Goal: Use online tool/utility: Utilize a website feature to perform a specific function

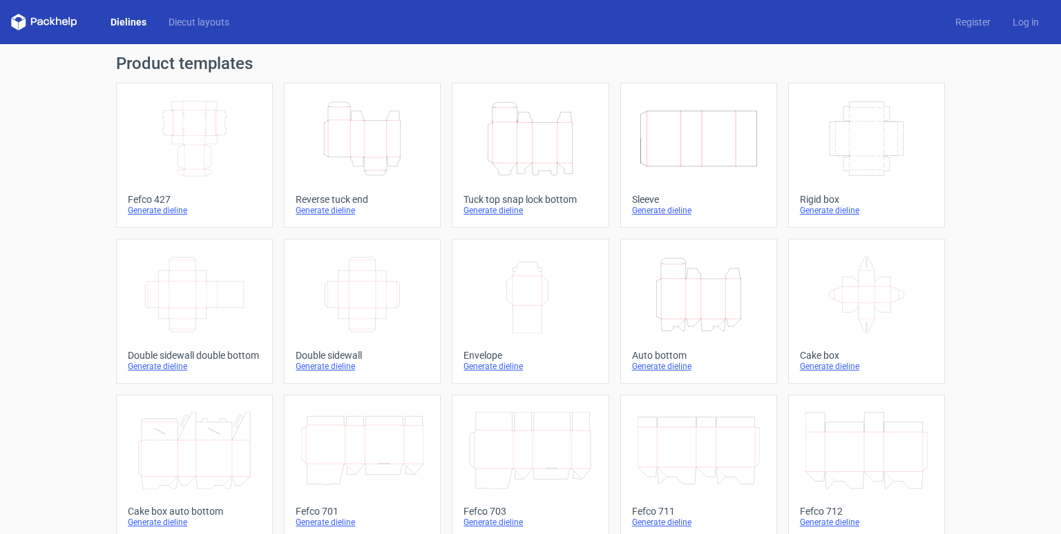
click at [195, 12] on div "Dielines Diecut layouts Register Log in" at bounding box center [530, 22] width 1061 height 44
click at [196, 19] on link "Diecut layouts" at bounding box center [198, 22] width 83 height 14
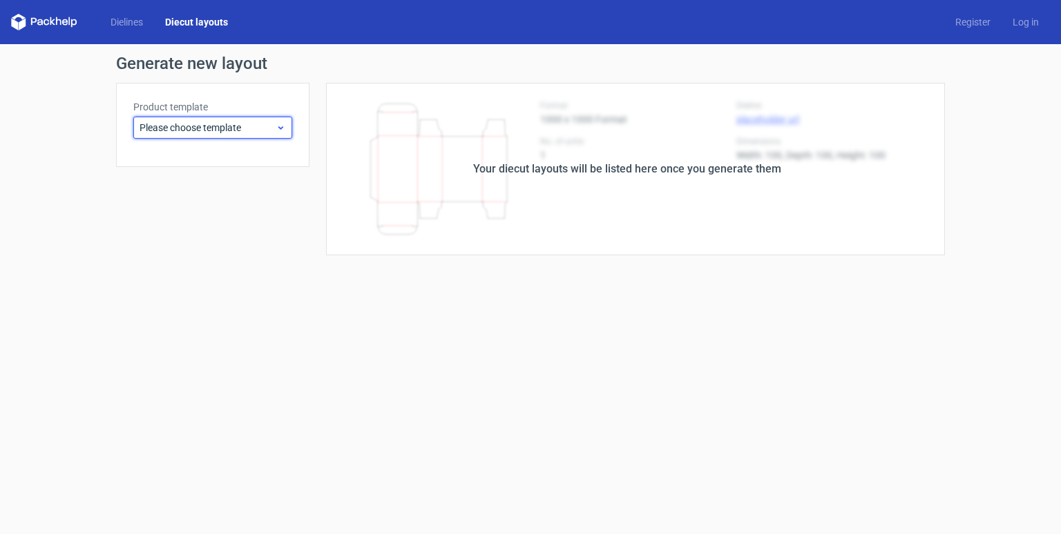
click at [235, 125] on span "Please choose template" at bounding box center [207, 128] width 136 height 14
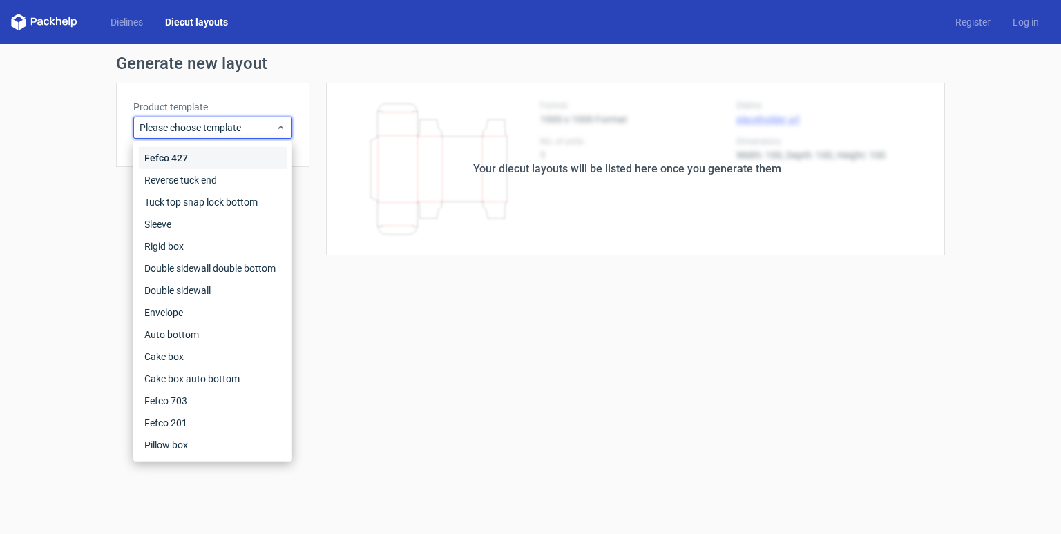
click at [213, 165] on div "Fefco 427" at bounding box center [213, 158] width 148 height 22
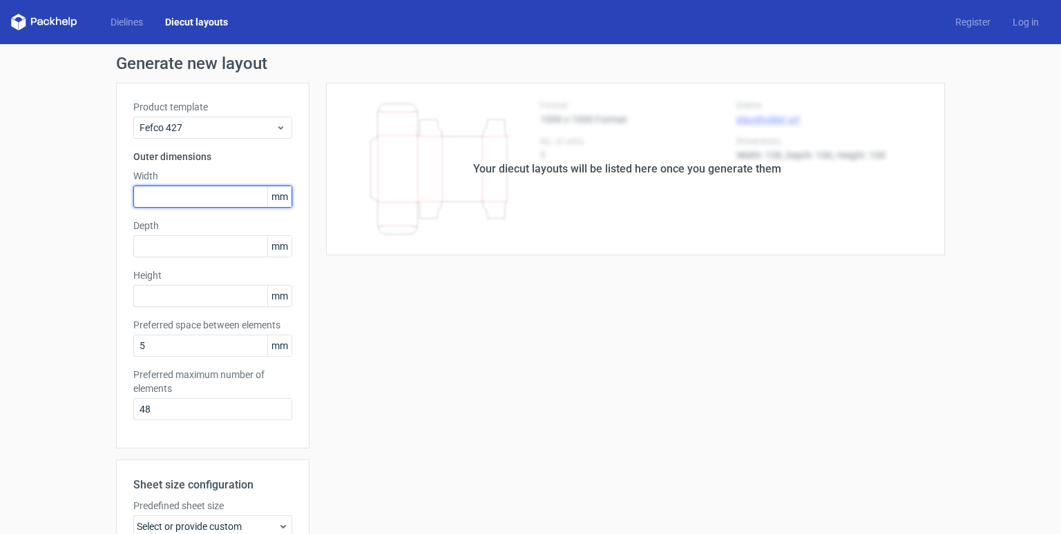
click at [221, 192] on input "text" at bounding box center [212, 197] width 159 height 22
type input "300"
type input "200"
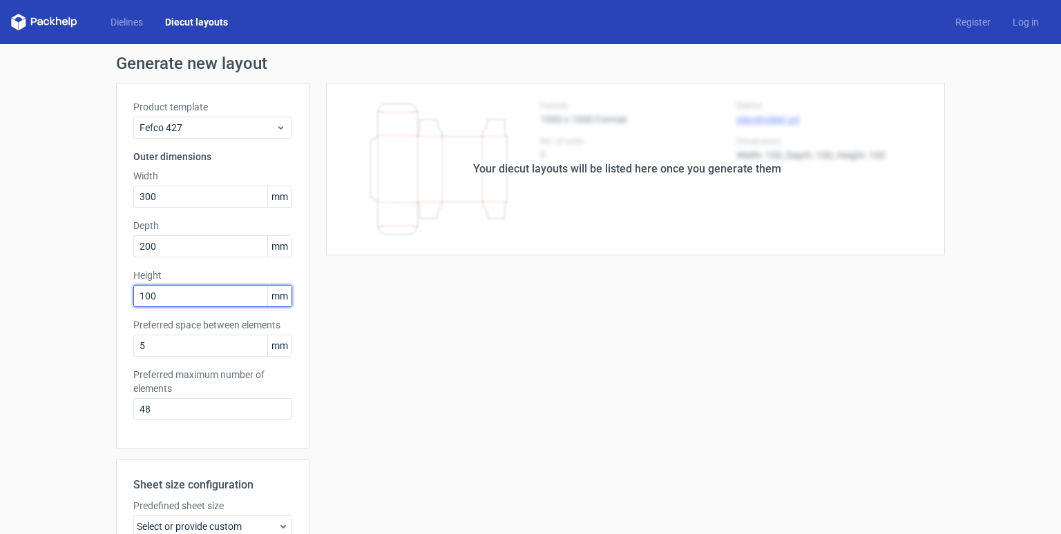
type input "100"
click at [129, 8] on div "Dielines Diecut layouts Register Log in" at bounding box center [530, 22] width 1061 height 44
click at [130, 19] on link "Dielines" at bounding box center [126, 22] width 55 height 14
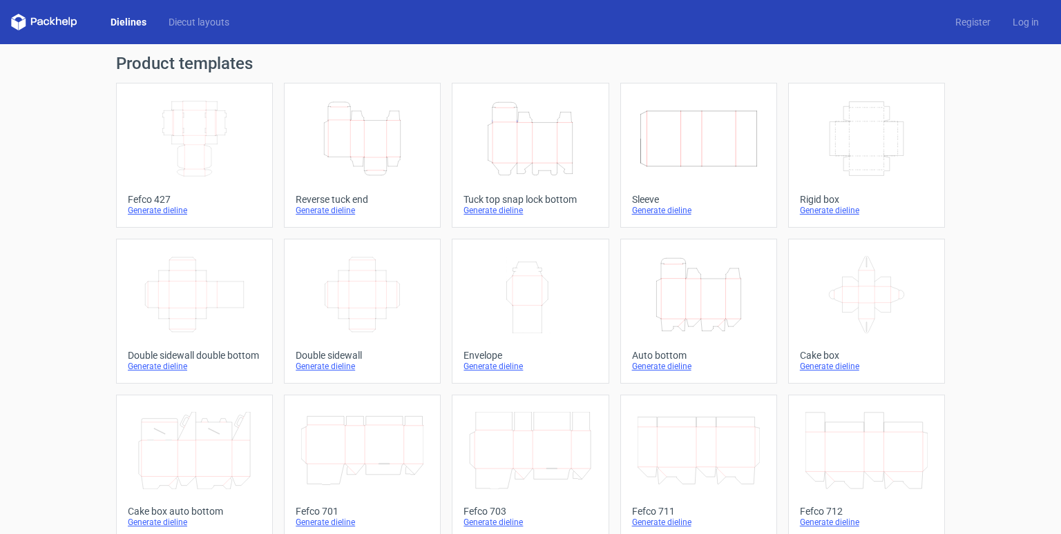
click at [174, 217] on link "Width Depth Height Fefco 427 Generate dieline" at bounding box center [194, 155] width 157 height 145
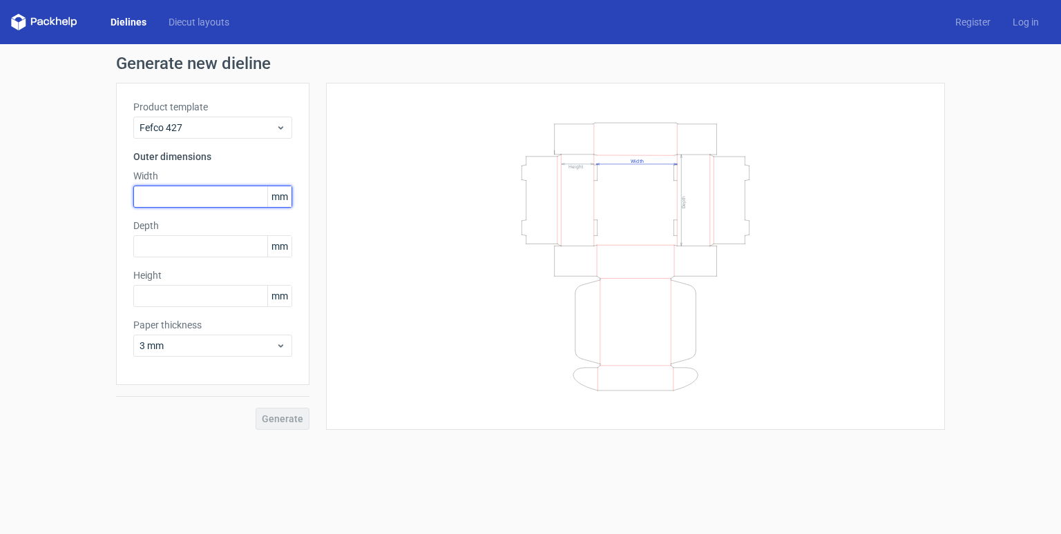
click at [181, 200] on input "text" at bounding box center [212, 197] width 159 height 22
type input "300"
type input "200"
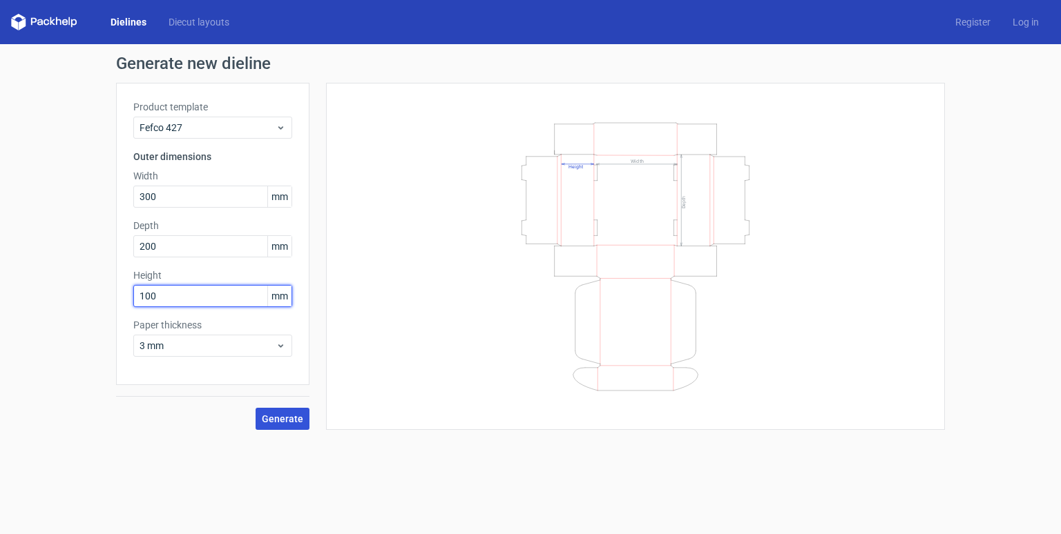
type input "100"
click at [289, 417] on span "Generate" at bounding box center [282, 419] width 41 height 10
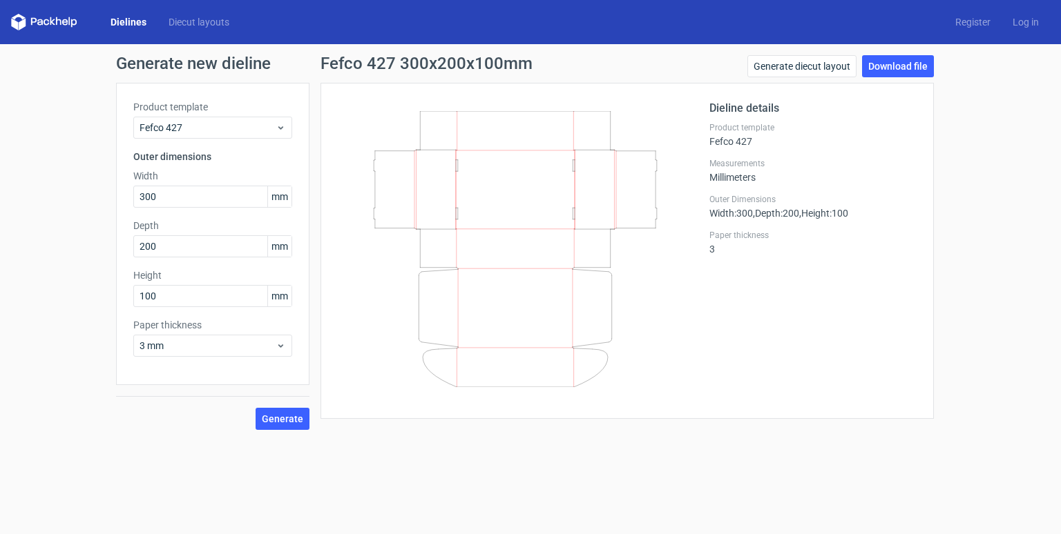
drag, startPoint x: 520, startPoint y: 176, endPoint x: 608, endPoint y: 318, distance: 167.5
click at [608, 318] on icon at bounding box center [515, 249] width 333 height 276
click at [277, 198] on span "mm" at bounding box center [279, 196] width 24 height 21
click at [257, 349] on span "3 mm" at bounding box center [207, 346] width 136 height 14
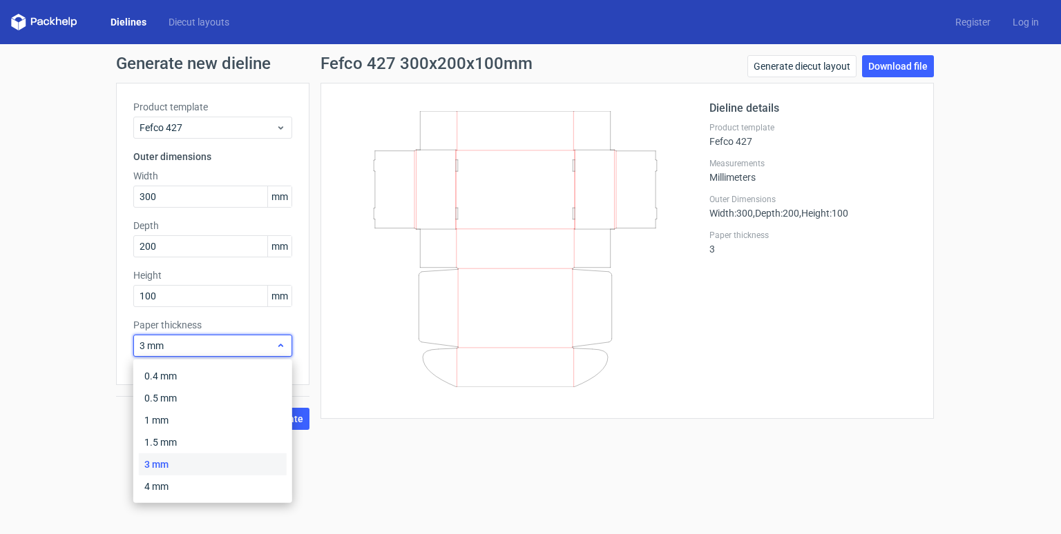
click at [244, 341] on span "3 mm" at bounding box center [207, 346] width 136 height 14
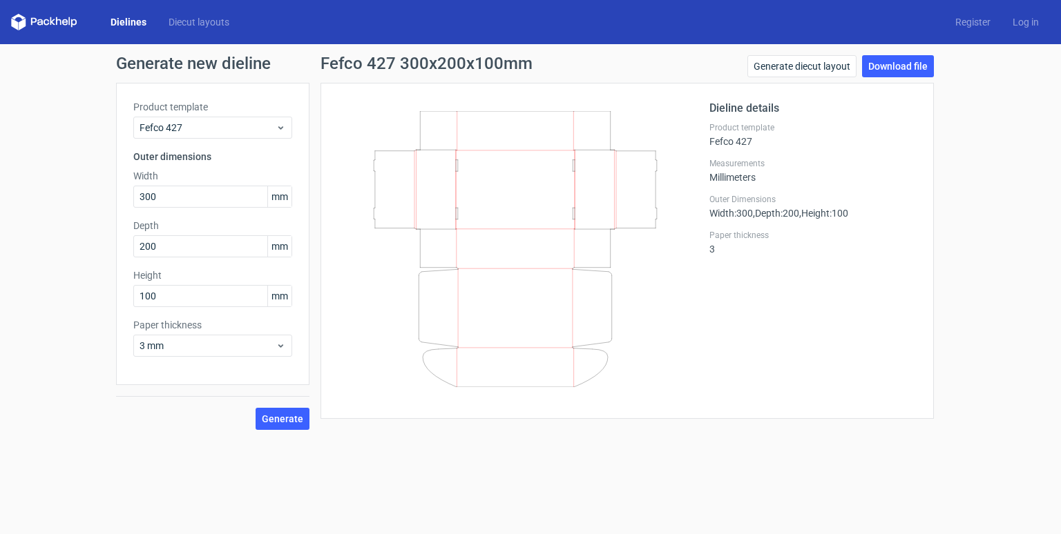
drag, startPoint x: 370, startPoint y: 145, endPoint x: 572, endPoint y: 262, distance: 233.6
click at [568, 259] on icon at bounding box center [515, 249] width 333 height 276
click at [802, 68] on link "Generate diecut layout" at bounding box center [801, 66] width 109 height 22
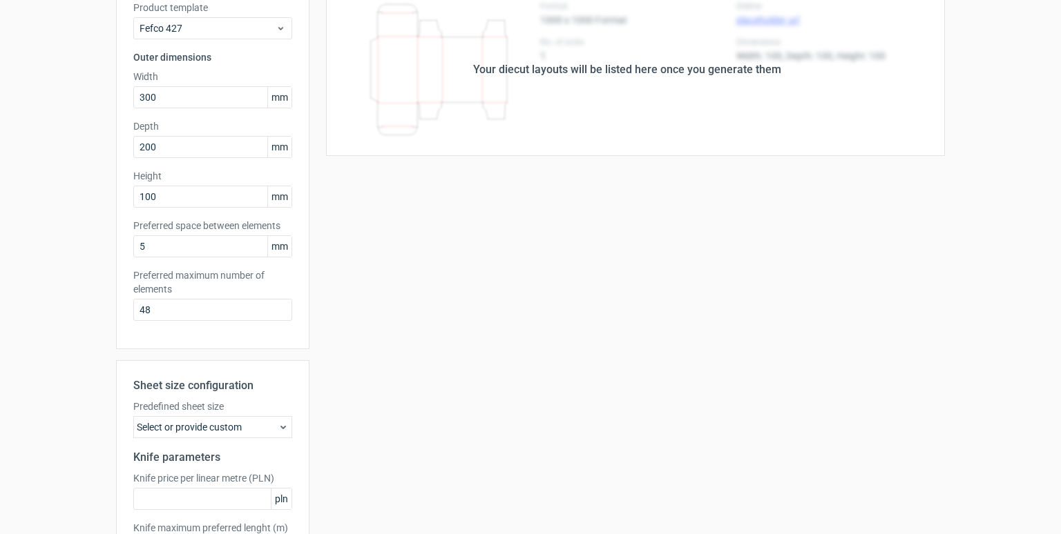
scroll to position [122, 0]
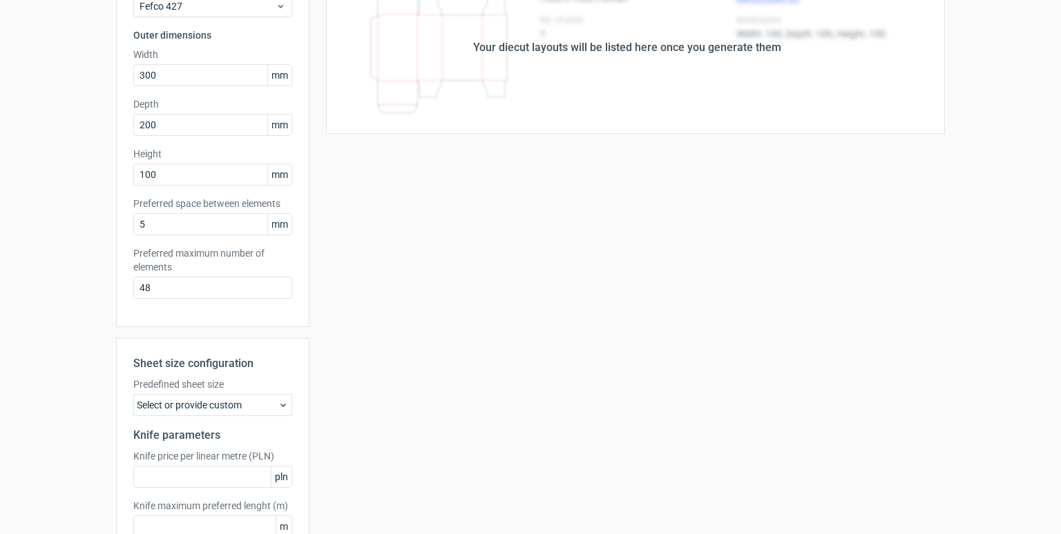
click at [214, 400] on div "Select or provide custom" at bounding box center [212, 405] width 159 height 22
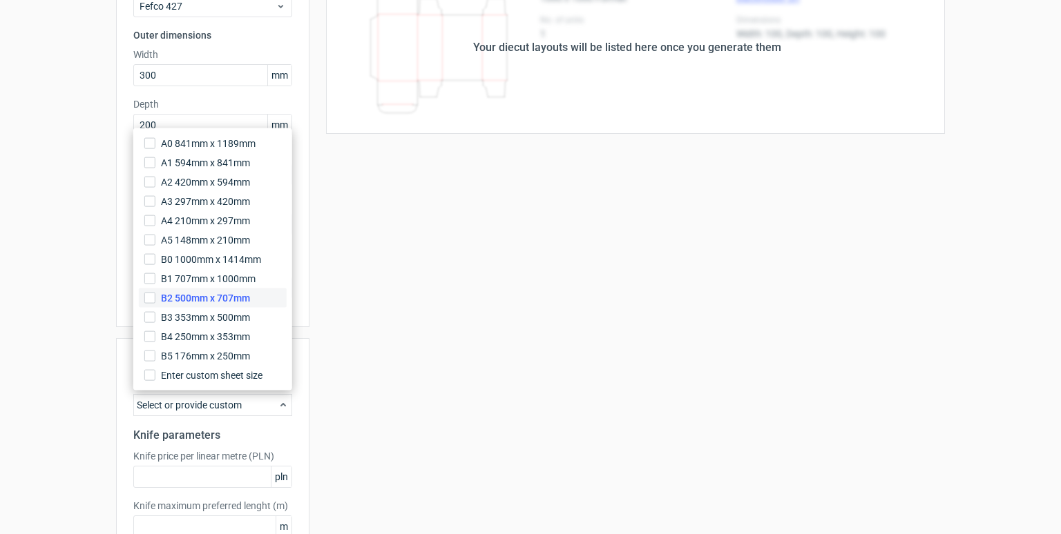
click at [199, 296] on span "B2 500mm x 707mm" at bounding box center [205, 298] width 89 height 14
click at [155, 296] on input "B2 500mm x 707mm" at bounding box center [149, 298] width 11 height 11
click at [214, 281] on span "B1 707mm x 1000mm" at bounding box center [208, 279] width 95 height 14
click at [155, 281] on input "B1 707mm x 1000mm" at bounding box center [149, 278] width 11 height 11
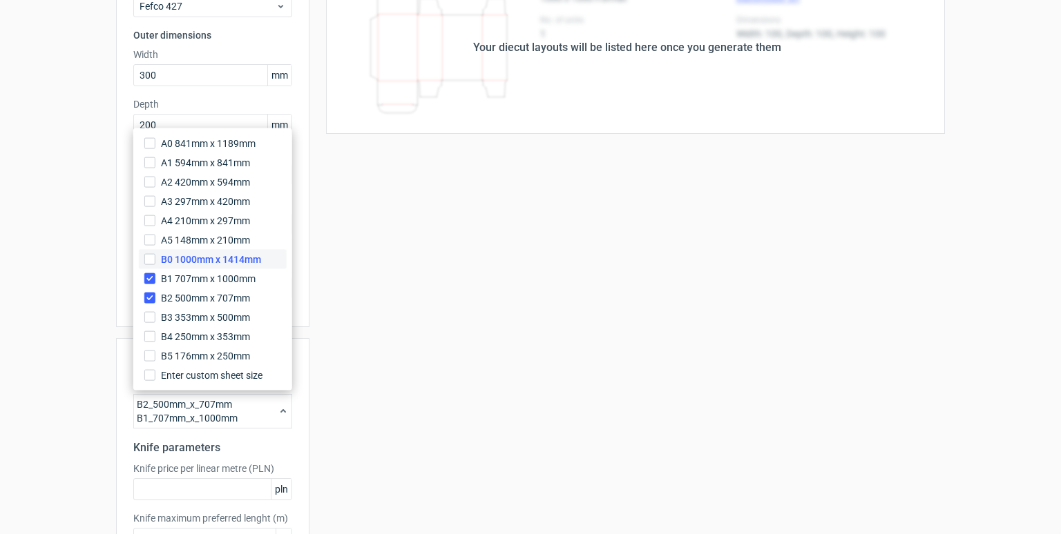
click at [210, 258] on span "B0 1000mm x 1414mm" at bounding box center [211, 260] width 100 height 14
click at [155, 258] on input "B0 1000mm x 1414mm" at bounding box center [149, 259] width 11 height 11
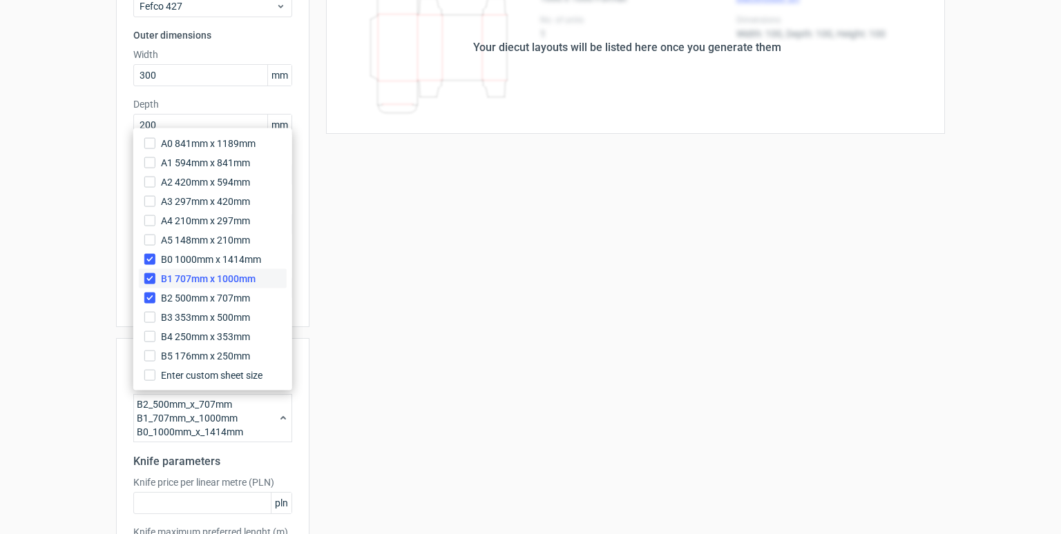
click at [208, 281] on span "B1 707mm x 1000mm" at bounding box center [208, 279] width 95 height 14
click at [155, 281] on input "B1 707mm x 1000mm" at bounding box center [149, 278] width 11 height 11
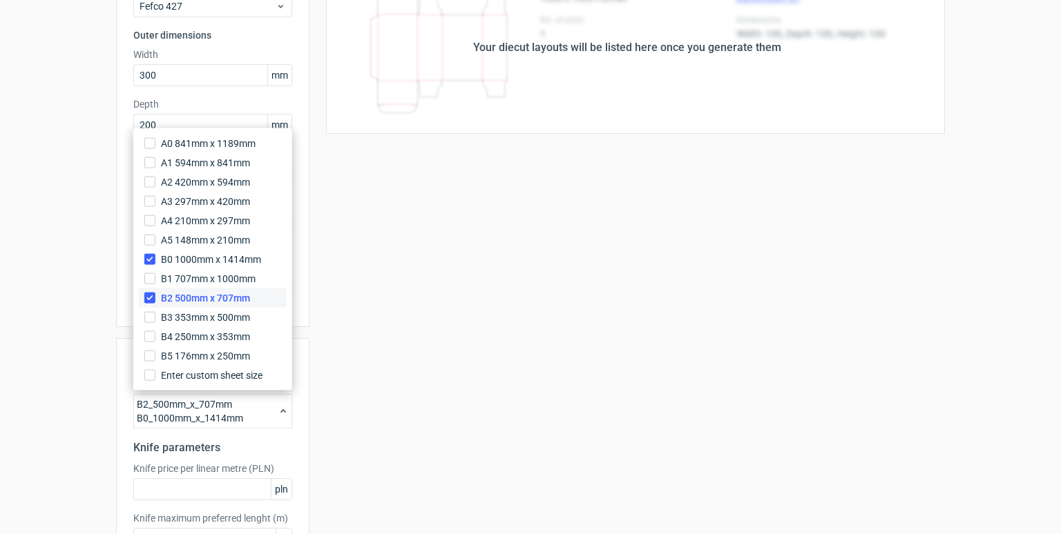
drag, startPoint x: 208, startPoint y: 281, endPoint x: 211, endPoint y: 291, distance: 10.7
click at [211, 291] on span "B2 500mm x 707mm" at bounding box center [205, 298] width 89 height 14
click at [155, 293] on input "B2 500mm x 707mm" at bounding box center [149, 298] width 11 height 11
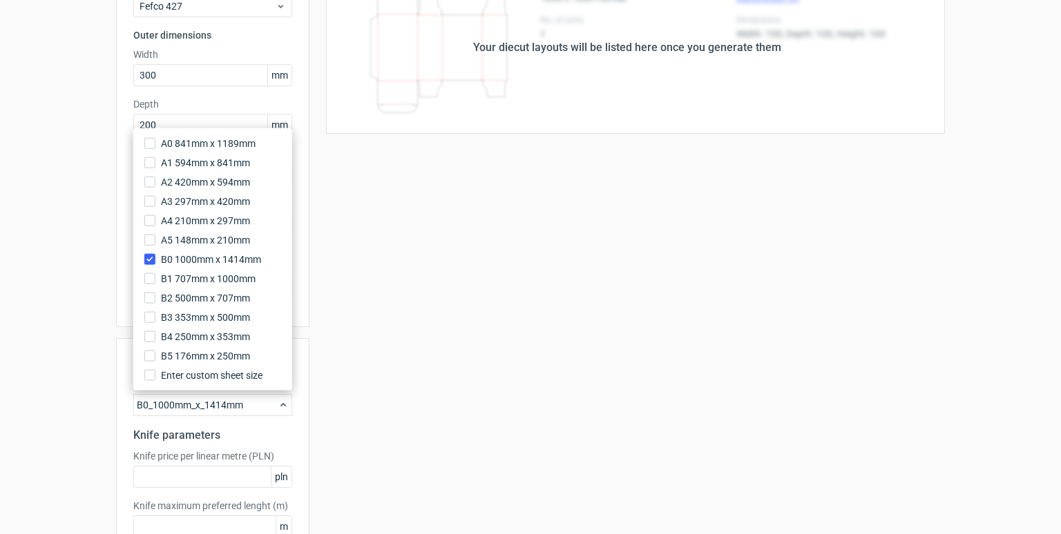
click at [90, 418] on div "Generate new layout Product template Fefco 427 Outer dimensions Width 300 mm De…" at bounding box center [530, 273] width 1061 height 700
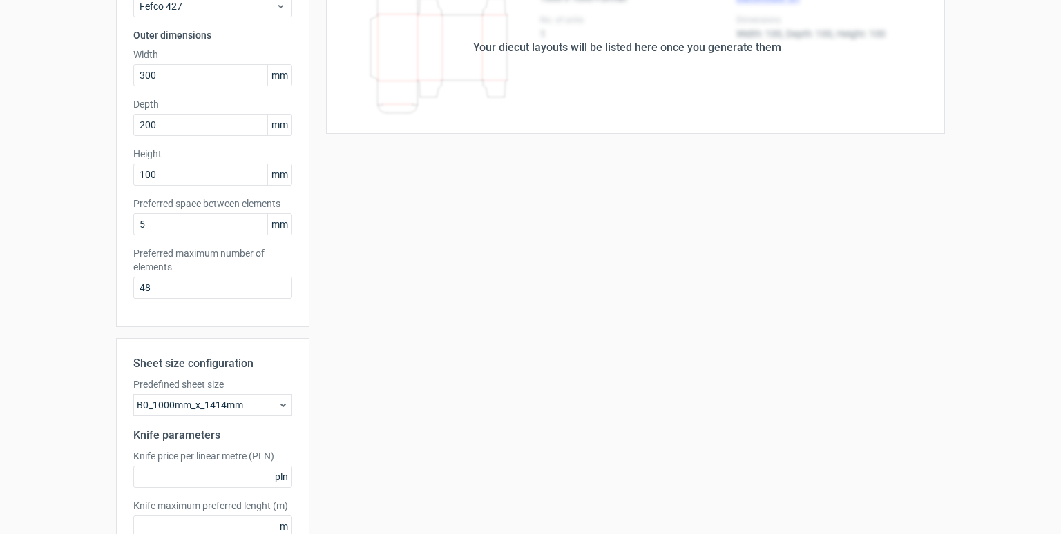
scroll to position [208, 0]
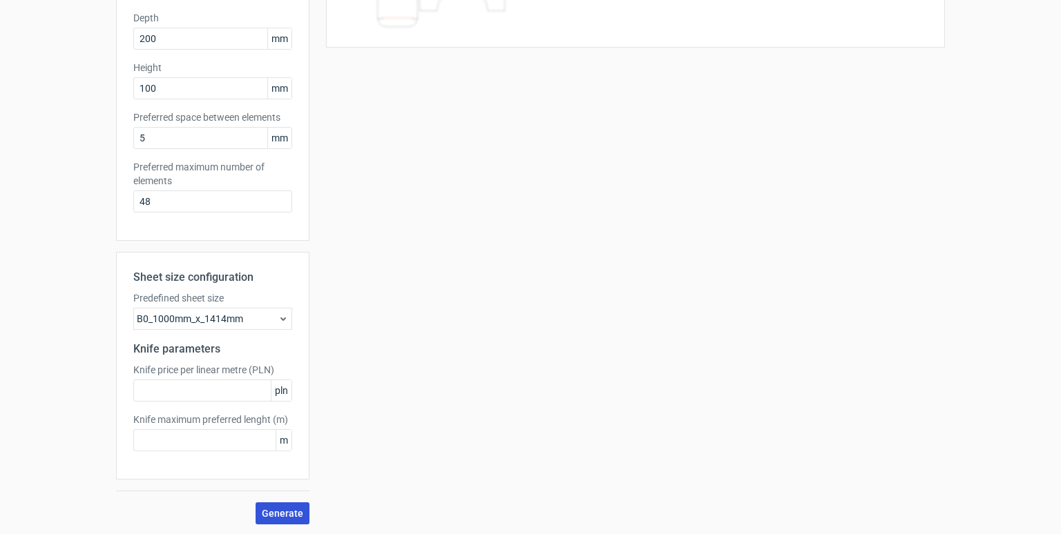
click at [278, 509] on span "Generate" at bounding box center [282, 514] width 41 height 10
click at [215, 319] on div "B0_1000mm_x_1414mm" at bounding box center [212, 319] width 159 height 22
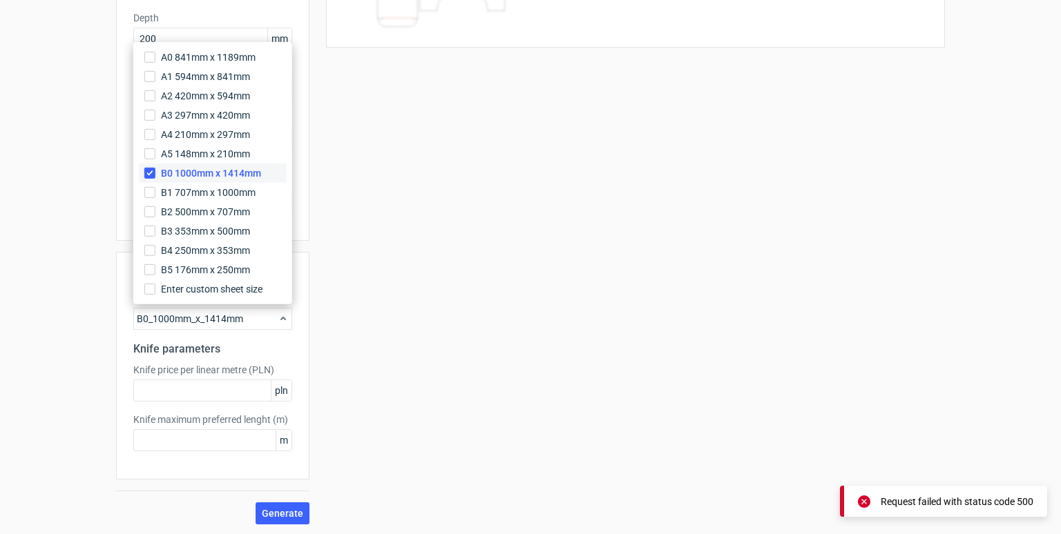
click at [189, 179] on span "B0 1000mm x 1414mm" at bounding box center [211, 173] width 100 height 14
click at [155, 179] on input "B0 1000mm x 1414mm" at bounding box center [149, 173] width 11 height 11
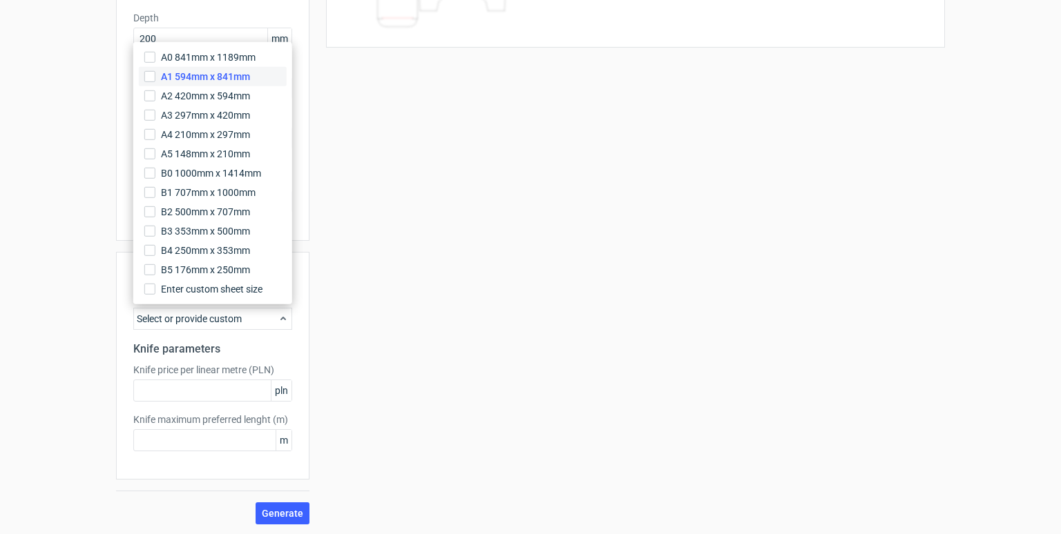
click at [210, 78] on span "A1 594mm x 841mm" at bounding box center [205, 77] width 89 height 14
click at [155, 78] on input "A1 594mm x 841mm" at bounding box center [149, 76] width 11 height 11
click at [279, 509] on span "Generate" at bounding box center [282, 514] width 41 height 10
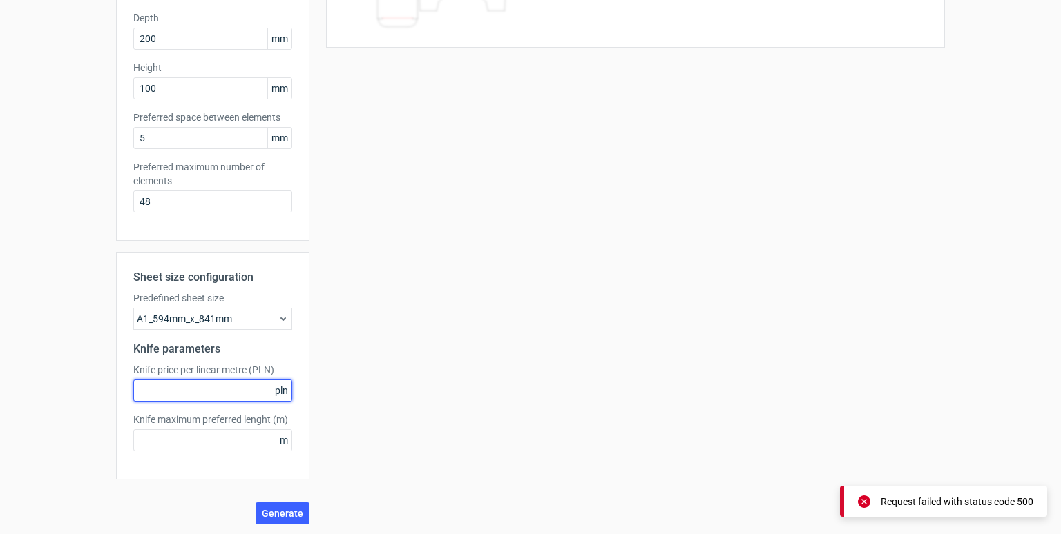
click at [222, 388] on input "text" at bounding box center [212, 391] width 159 height 22
type input "1"
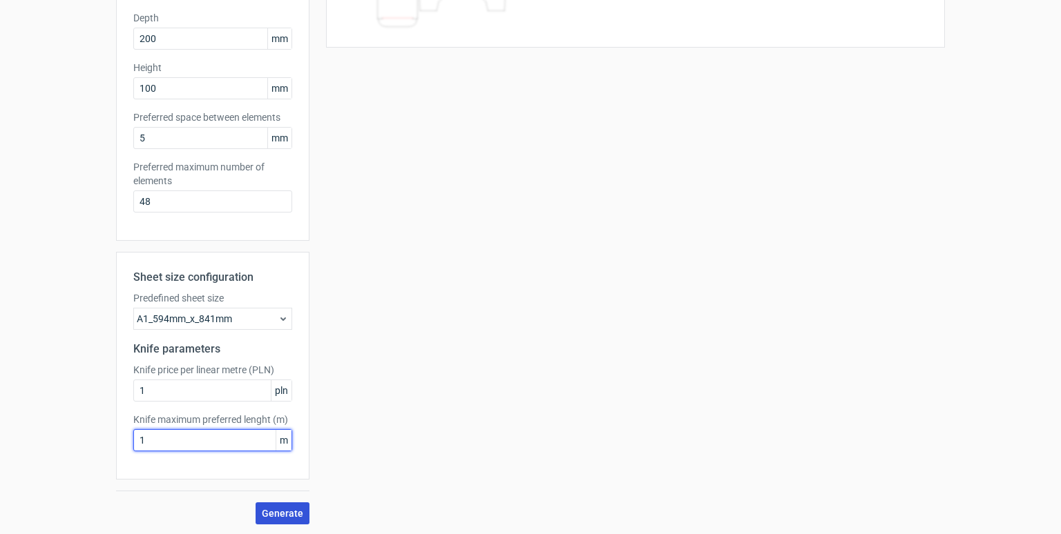
type input "1"
click at [291, 514] on span "Generate" at bounding box center [282, 514] width 41 height 10
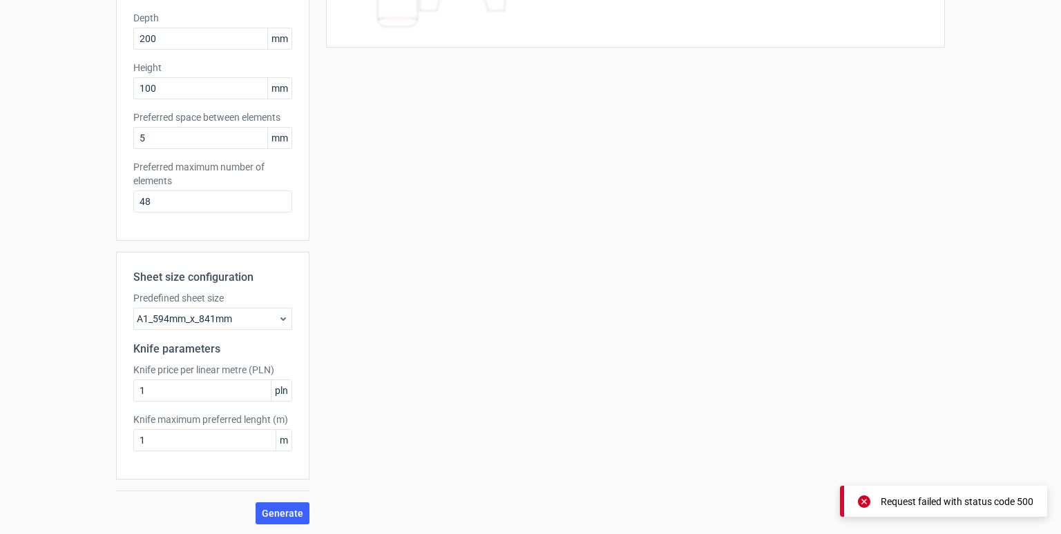
click at [212, 321] on div "A1_594mm_x_841mm" at bounding box center [212, 319] width 159 height 22
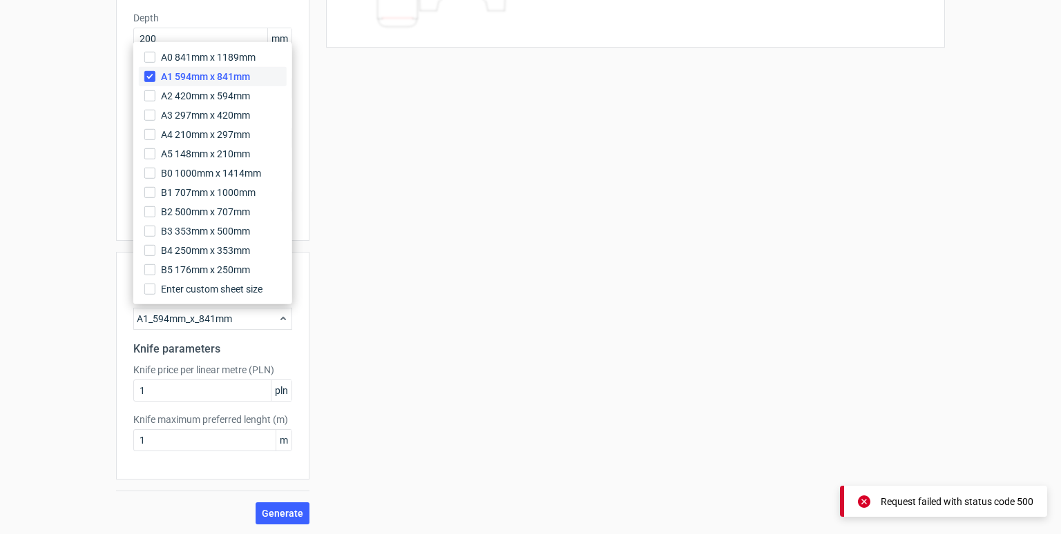
click at [175, 75] on span "A1 594mm x 841mm" at bounding box center [205, 77] width 89 height 14
click at [155, 75] on input "A1 594mm x 841mm" at bounding box center [149, 76] width 11 height 11
click at [345, 144] on div "Your diecut layouts will be listed here once you generate them Height Depth Wid…" at bounding box center [626, 200] width 635 height 650
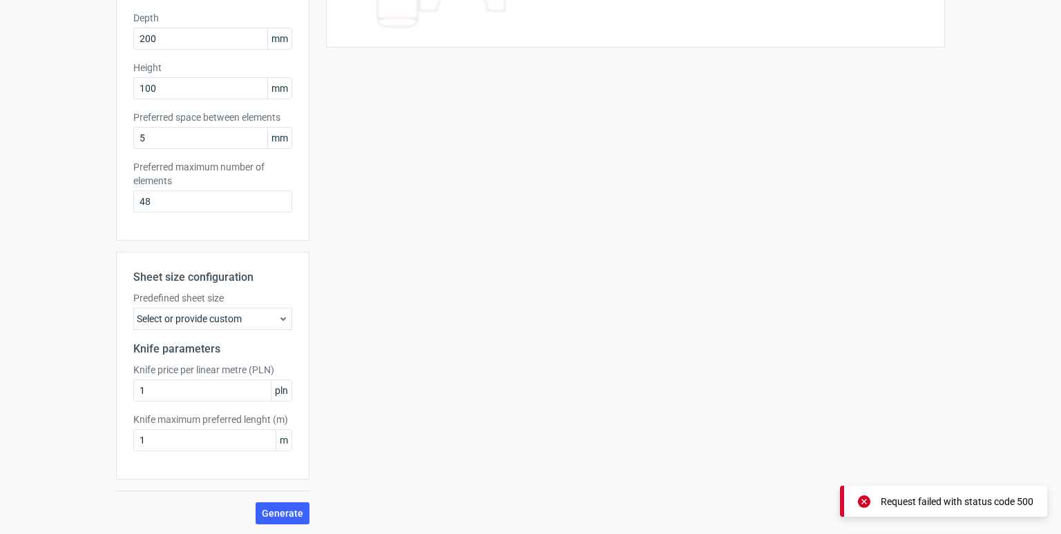
scroll to position [0, 0]
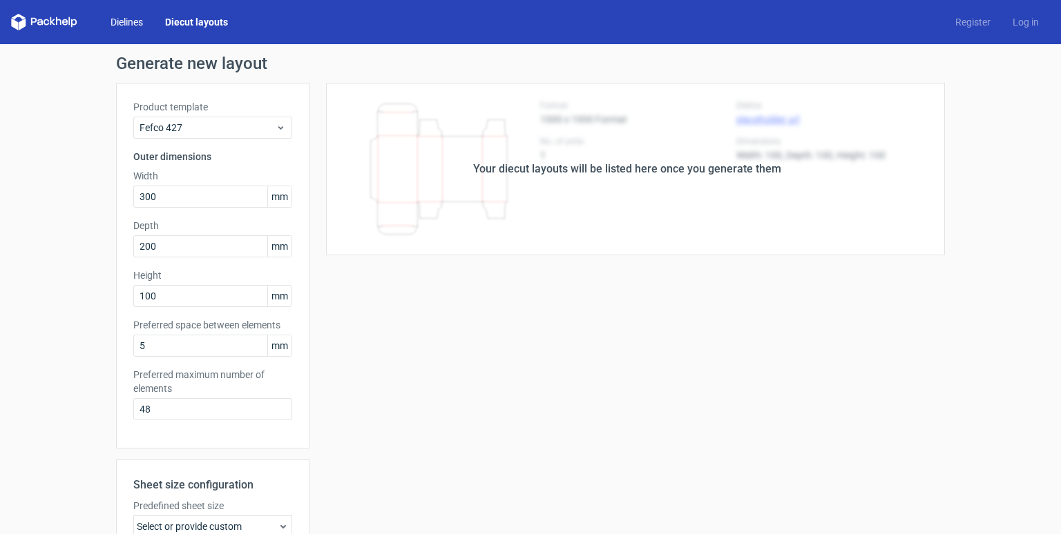
click at [120, 28] on link "Dielines" at bounding box center [126, 22] width 55 height 14
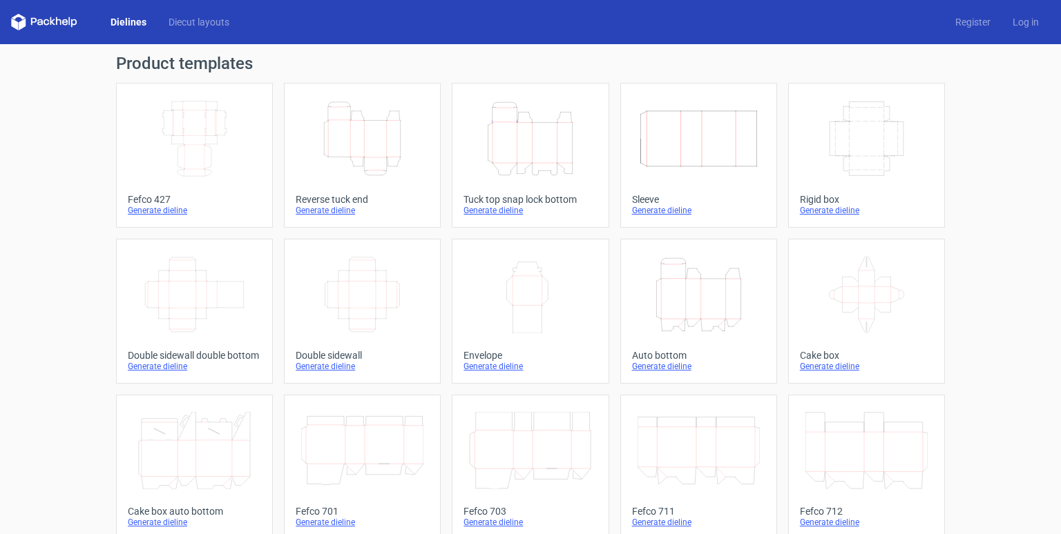
click at [166, 206] on div "Generate dieline" at bounding box center [194, 210] width 133 height 11
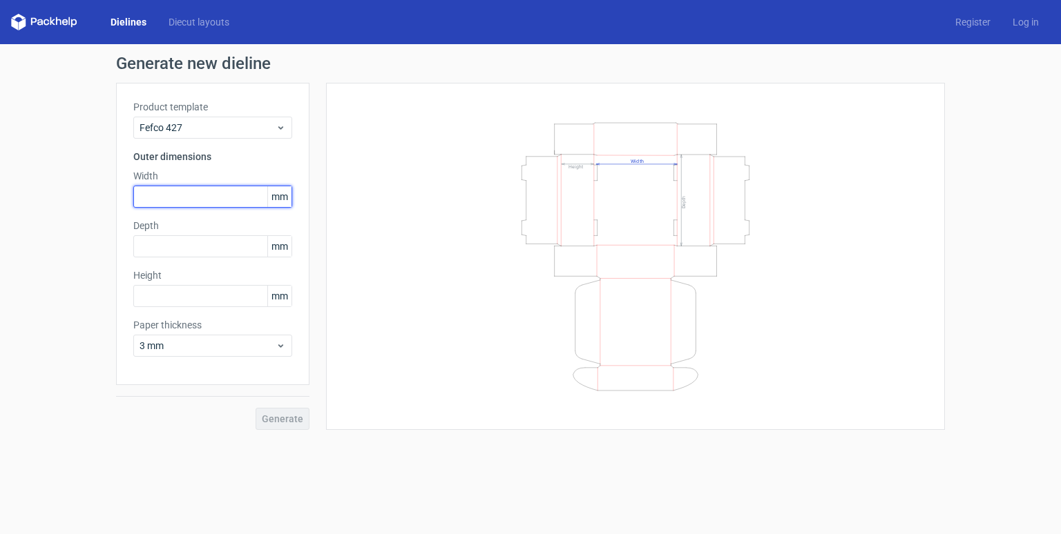
click at [159, 200] on input "text" at bounding box center [212, 197] width 159 height 22
type input "300"
type input "200"
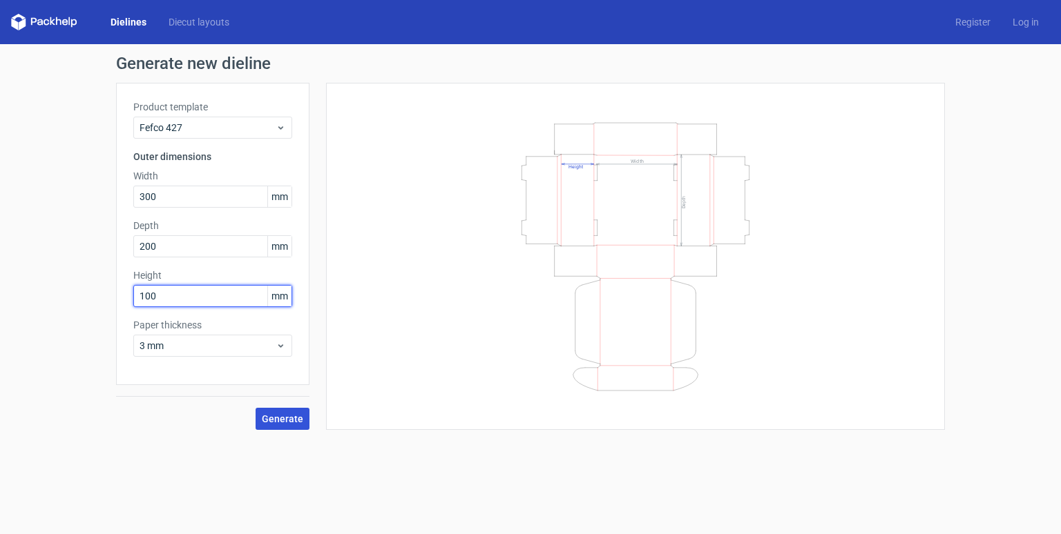
type input "100"
click at [276, 419] on span "Generate" at bounding box center [282, 419] width 41 height 10
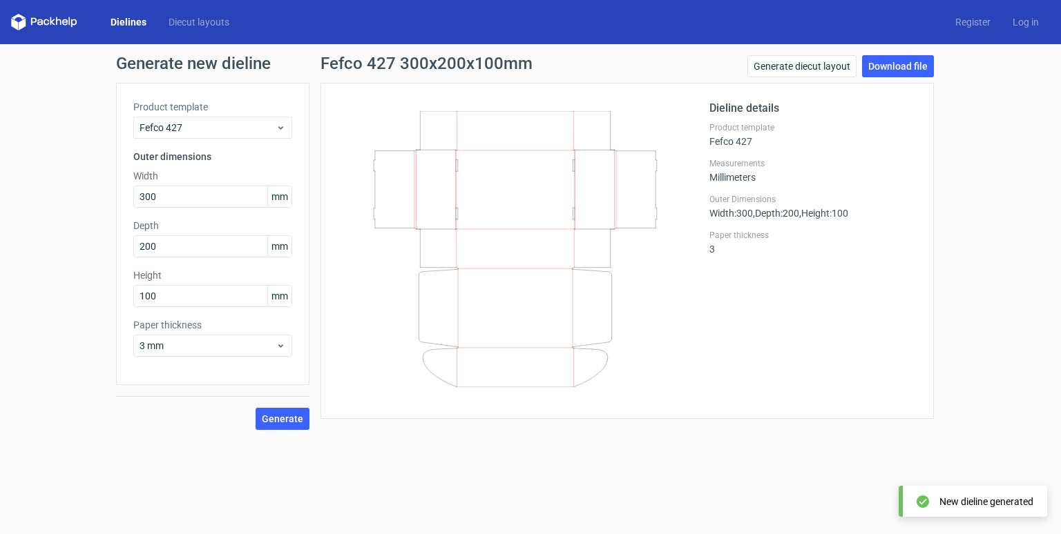
drag, startPoint x: 414, startPoint y: 311, endPoint x: 504, endPoint y: 309, distance: 90.5
click at [504, 309] on icon at bounding box center [515, 249] width 333 height 276
click at [512, 309] on icon at bounding box center [515, 249] width 333 height 276
click at [521, 308] on icon at bounding box center [515, 249] width 333 height 276
